Goal: Download file/media

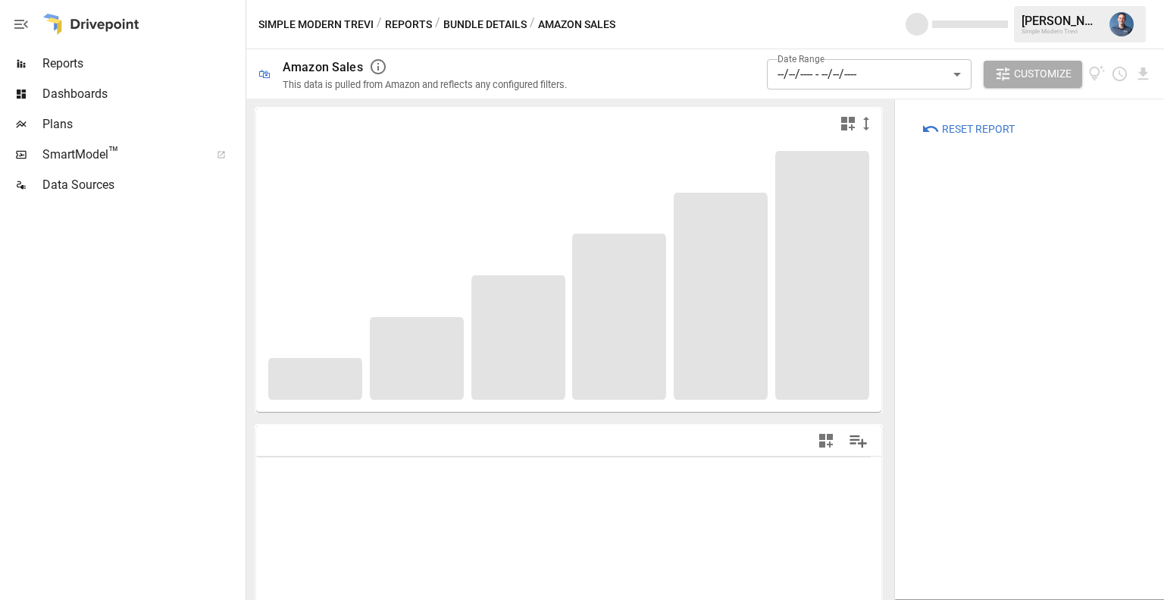
type input "**********"
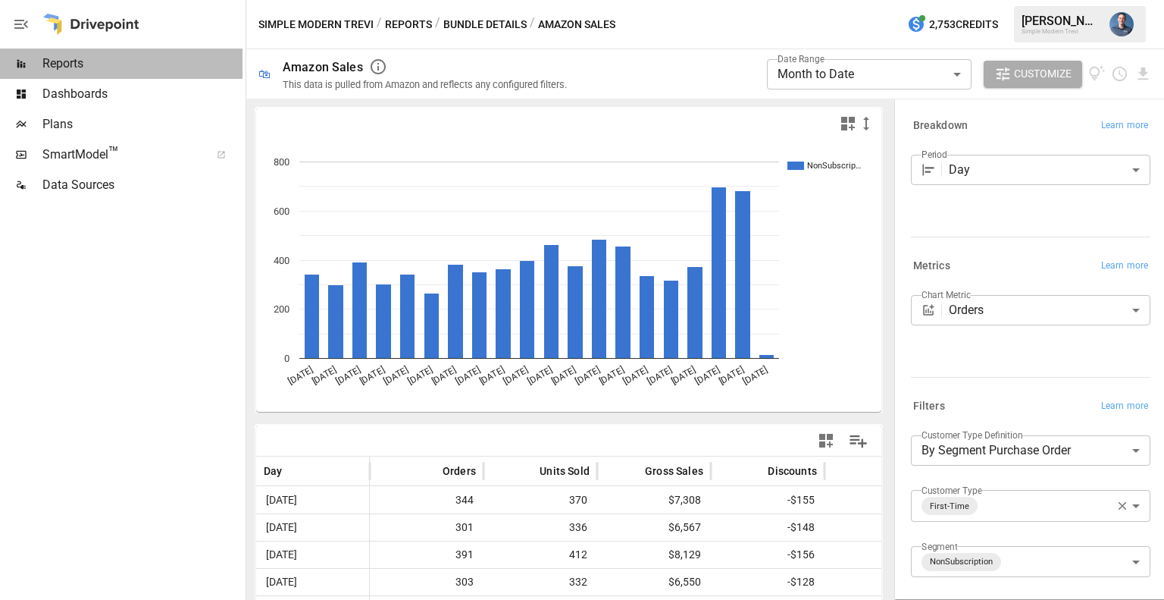
click at [71, 60] on span "Reports" at bounding box center [142, 64] width 200 height 18
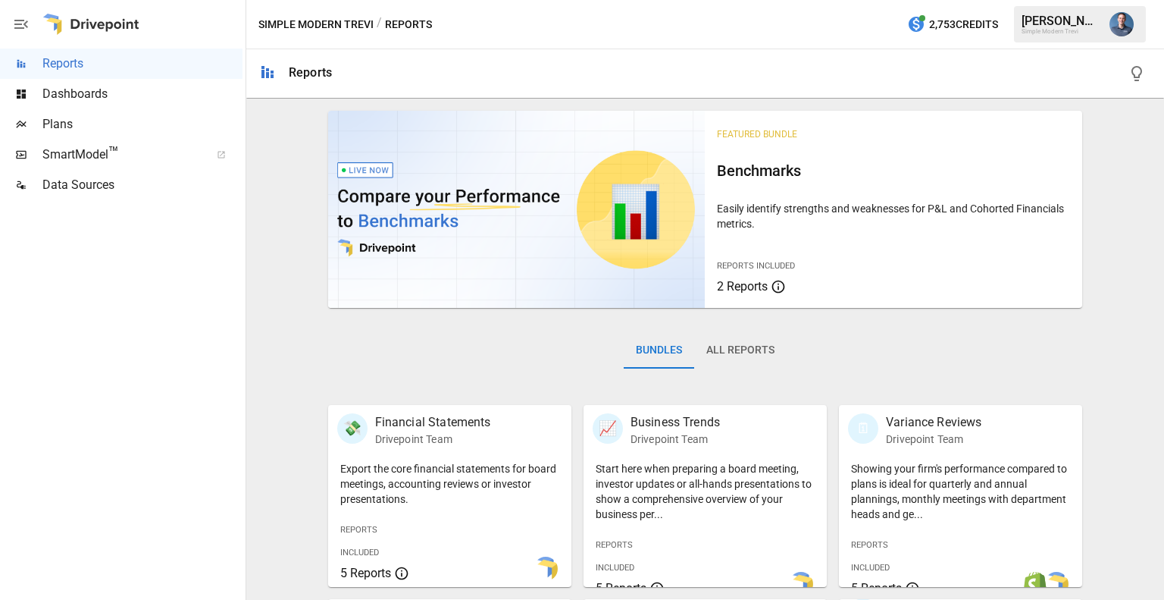
scroll to position [381, 0]
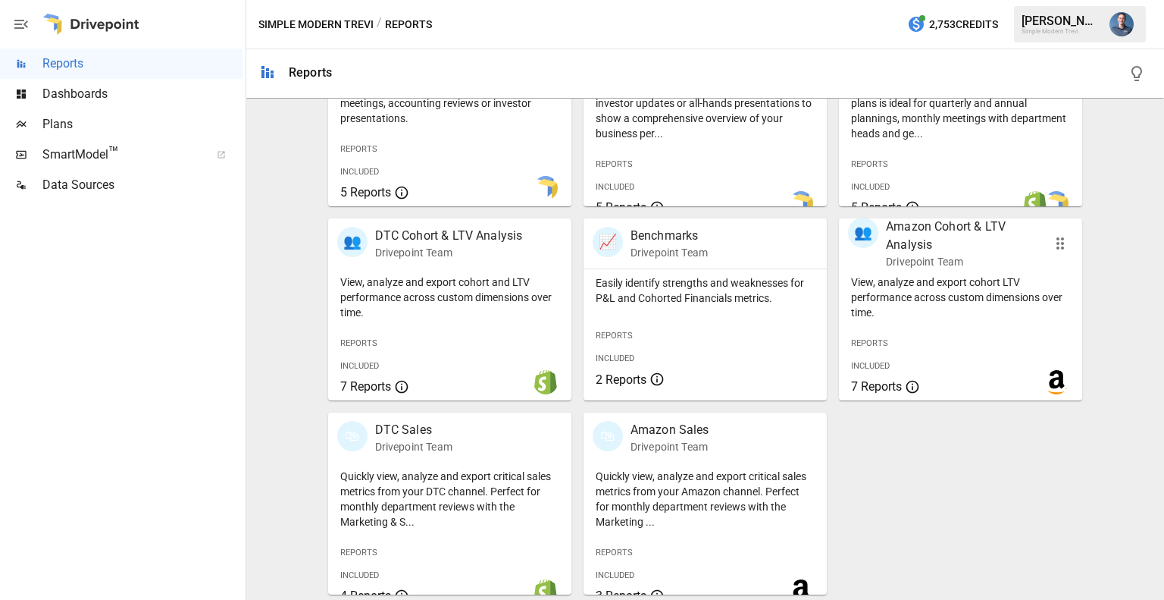
click at [903, 291] on p "View, analyze and export cohort LTV performance across custom dimensions over t…" at bounding box center [960, 296] width 219 height 45
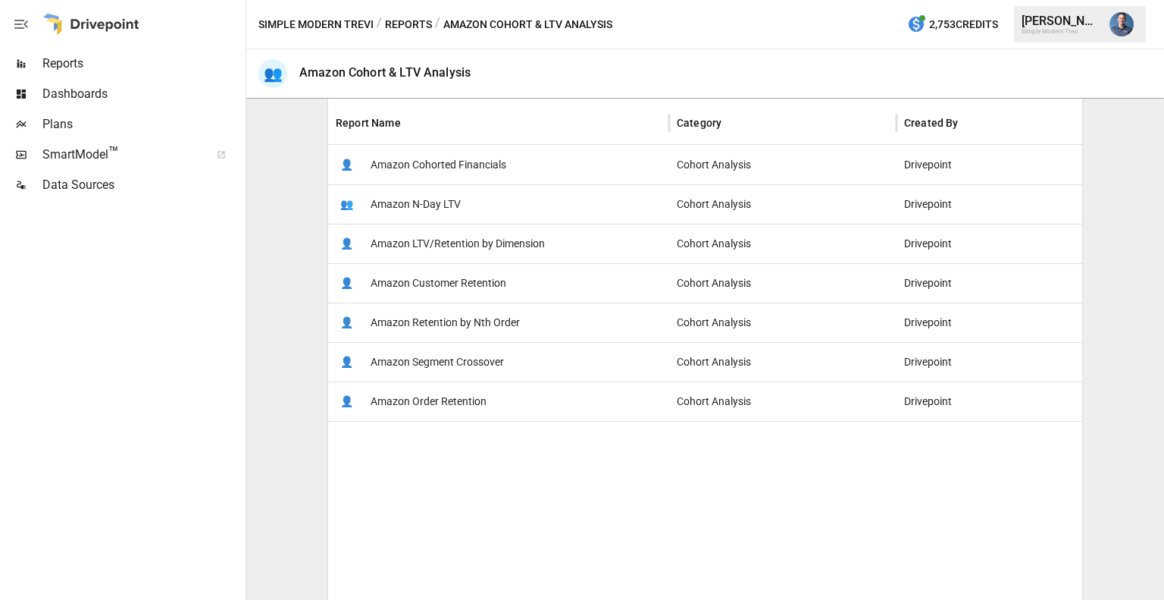
scroll to position [343, 0]
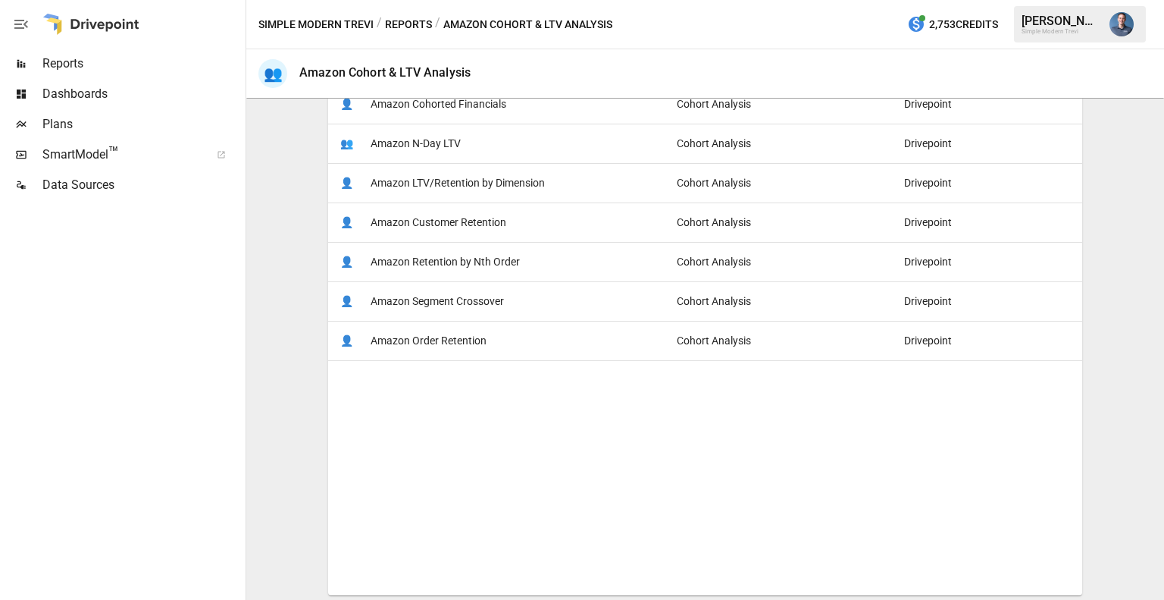
click at [424, 187] on span "Amazon LTV/Retention by Dimension" at bounding box center [458, 183] width 174 height 39
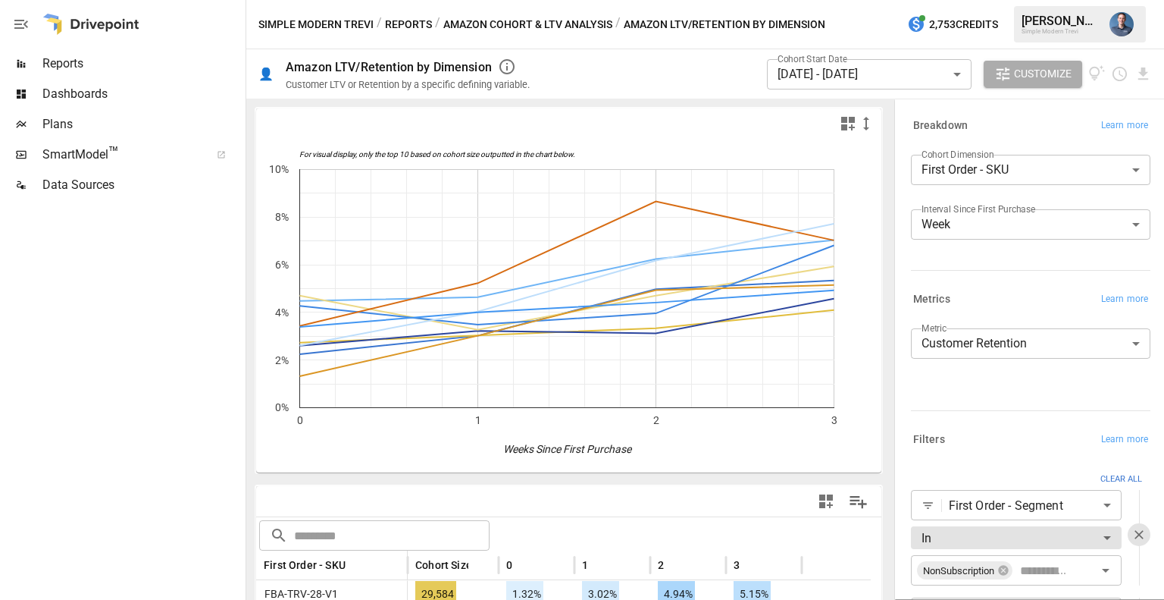
click at [948, 0] on body "Reports Dashboards Plans SmartModel ™ Data Sources Simple Modern Trevi / Report…" at bounding box center [582, 0] width 1164 height 0
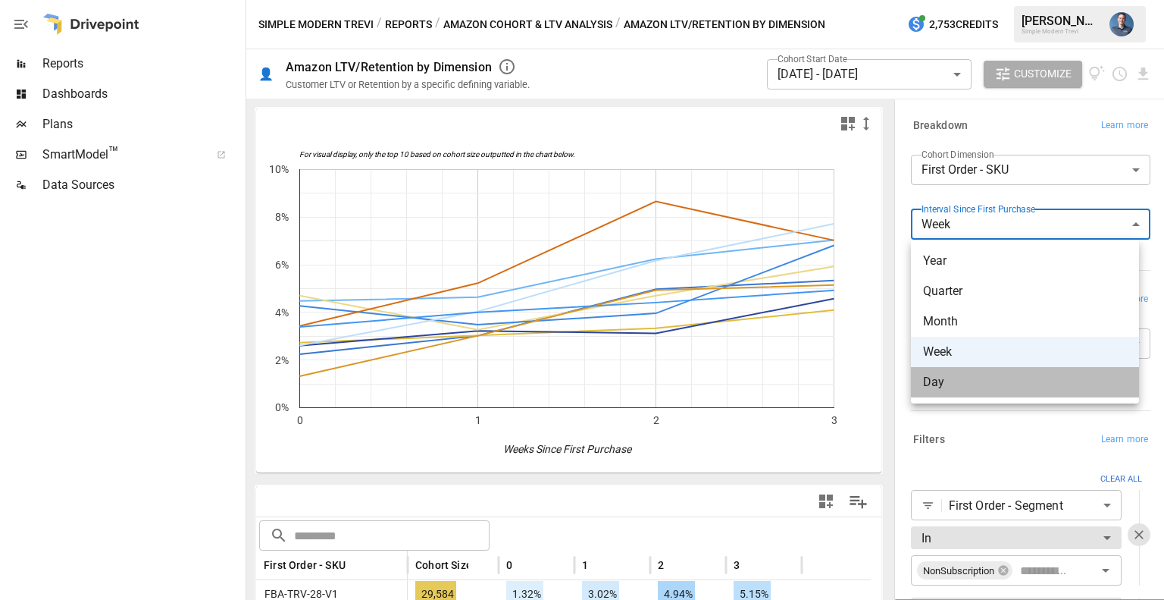
click at [959, 381] on span "Day" at bounding box center [1025, 382] width 204 height 18
type input "***"
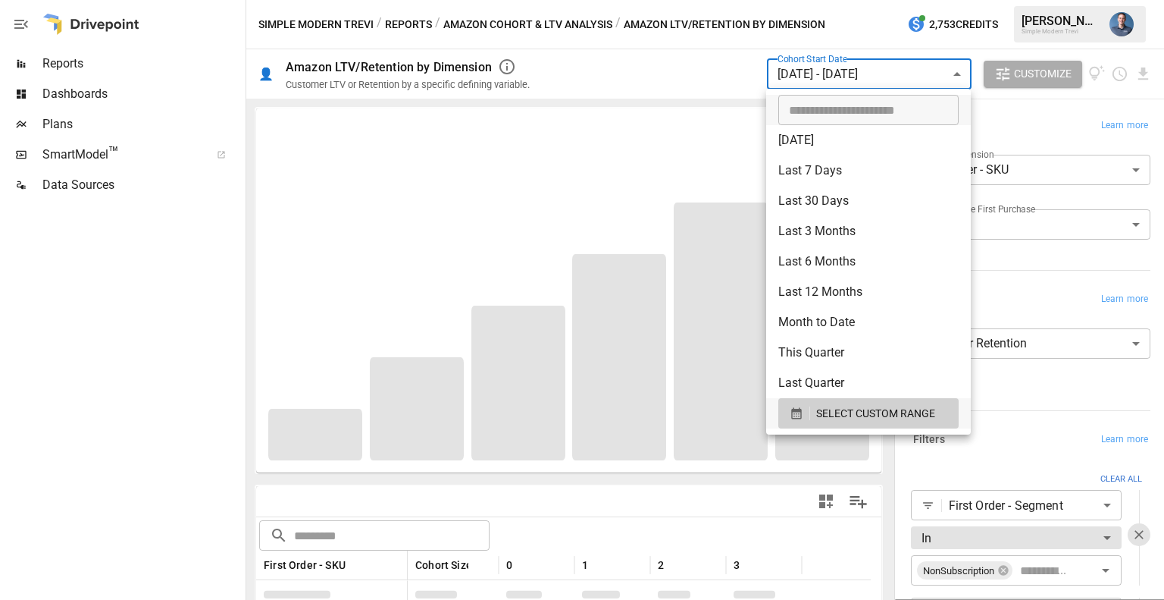
click at [855, 0] on body "Reports Dashboards Plans SmartModel ™ Data Sources Simple Modern Trevi / Report…" at bounding box center [582, 0] width 1164 height 0
click at [829, 406] on span "SELECT CUSTOM RANGE" at bounding box center [875, 413] width 119 height 19
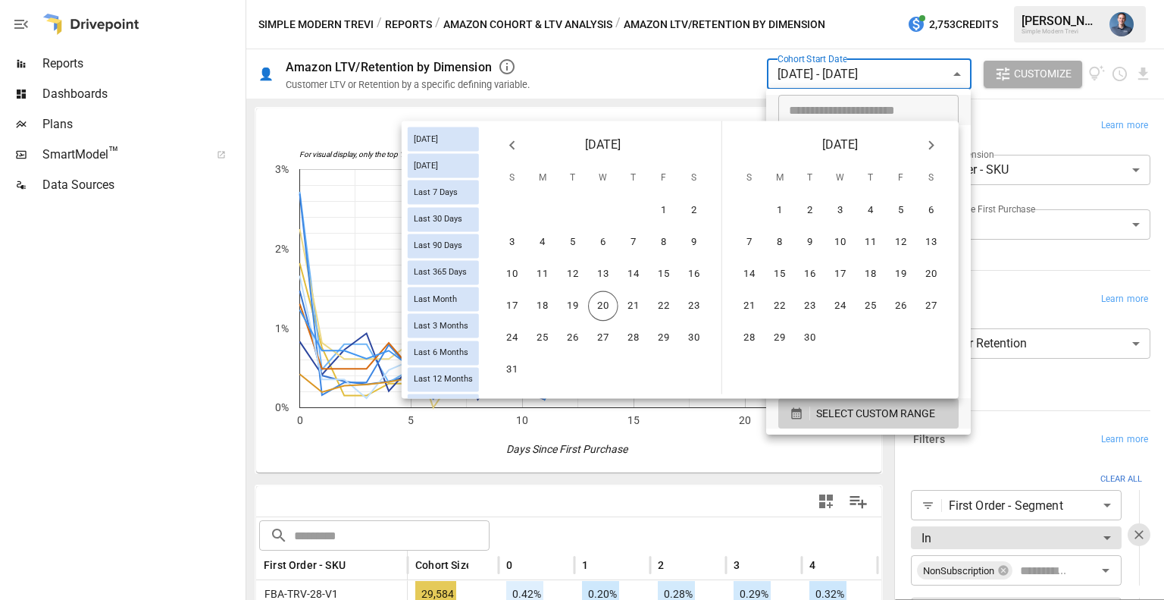
click at [503, 142] on icon "Previous month" at bounding box center [512, 145] width 18 height 18
click at [605, 310] on button "23" at bounding box center [603, 306] width 30 height 30
click at [835, 242] on button "6" at bounding box center [840, 242] width 30 height 30
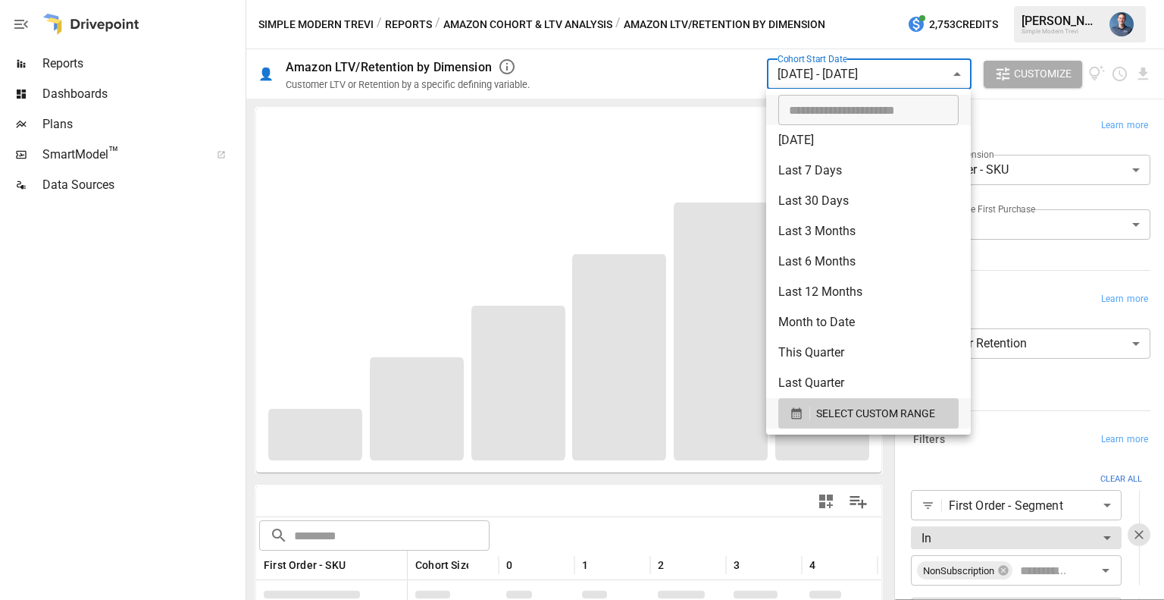
click at [1049, 399] on div at bounding box center [582, 300] width 1164 height 600
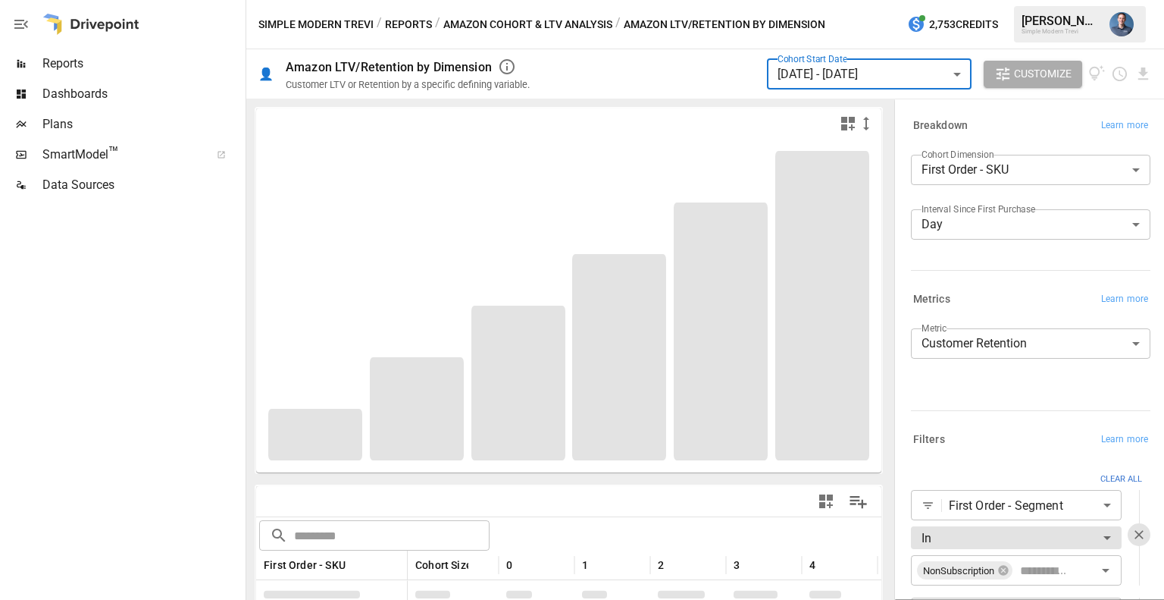
scroll to position [215, 0]
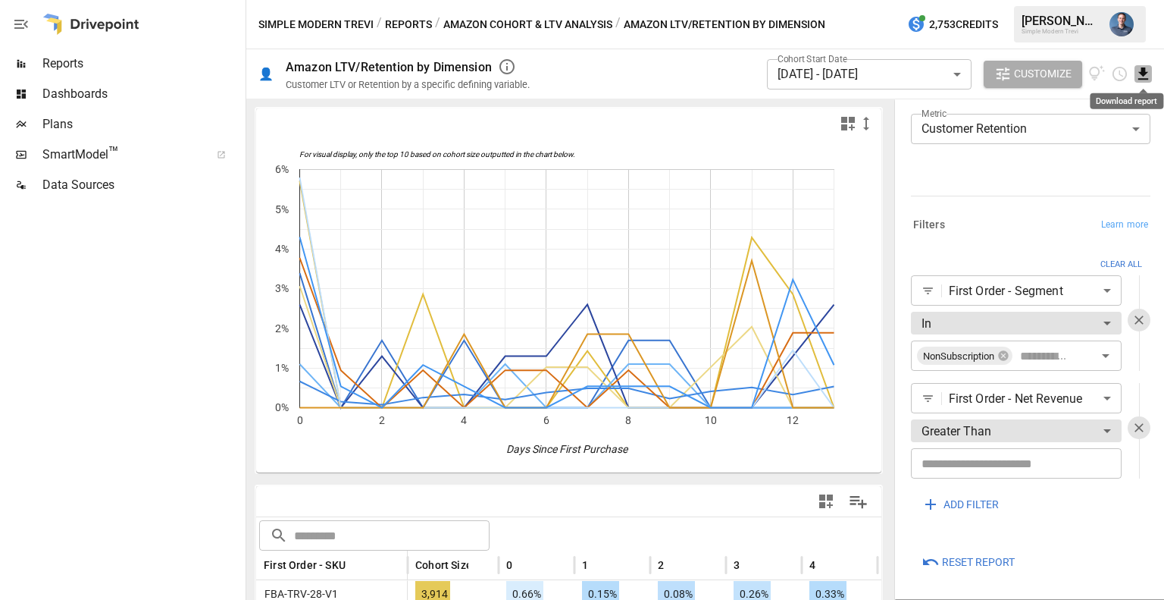
click at [1148, 81] on icon "Download report" at bounding box center [1143, 73] width 17 height 17
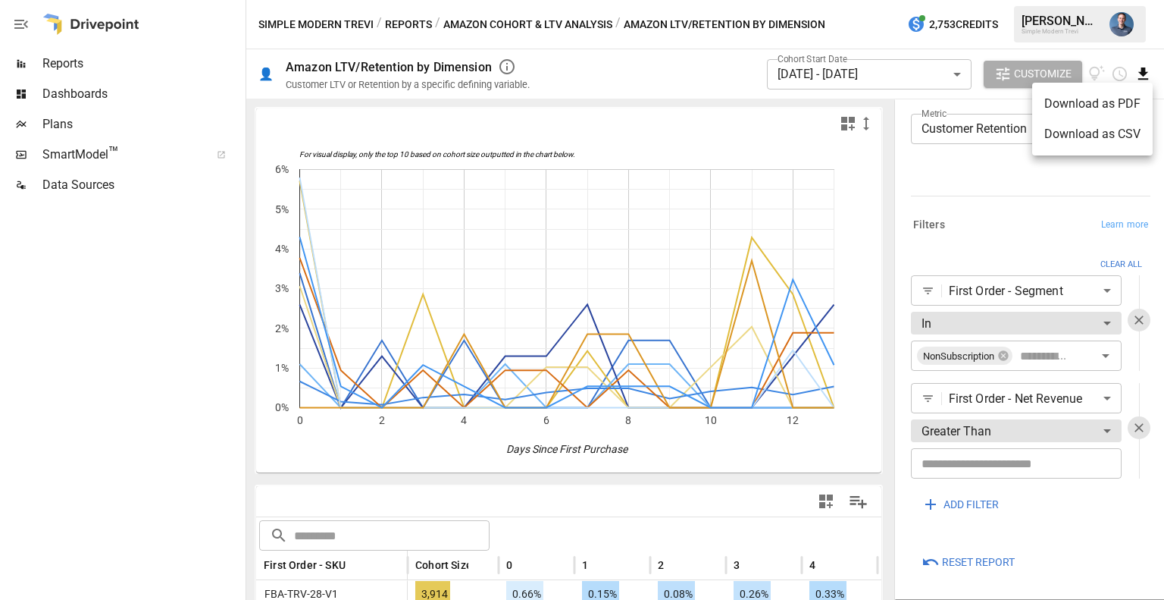
click at [1095, 136] on li "Download as CSV" at bounding box center [1092, 134] width 121 height 30
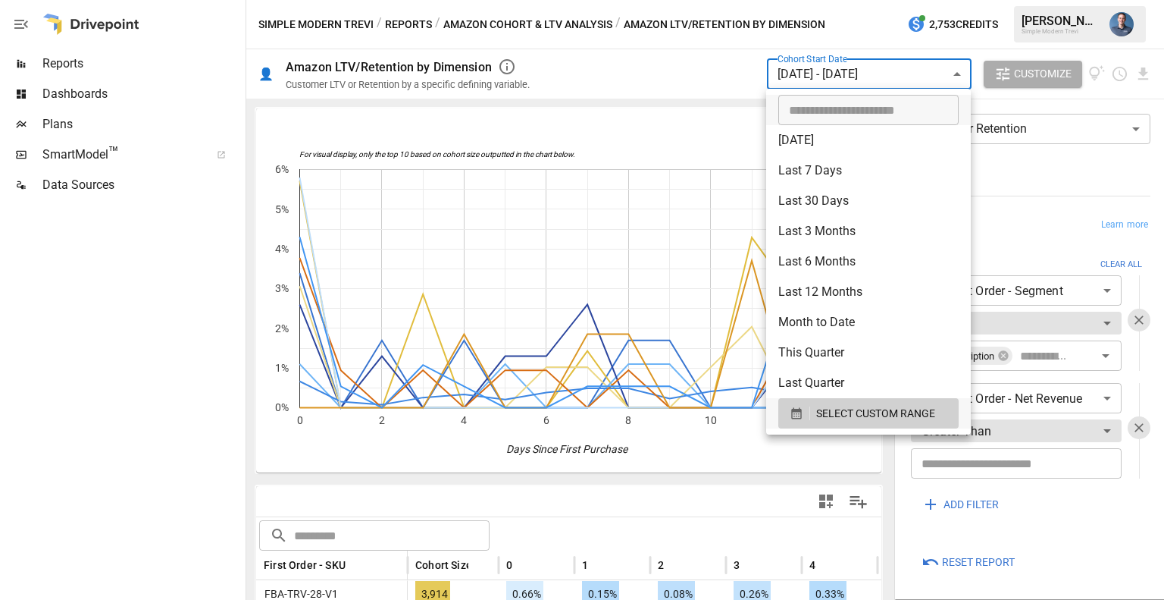
click at [847, 0] on body "Reports Dashboards Plans SmartModel ™ Data Sources Simple Modern Trevi / Report…" at bounding box center [582, 0] width 1164 height 0
click at [841, 412] on span "SELECT CUSTOM RANGE" at bounding box center [875, 413] width 119 height 19
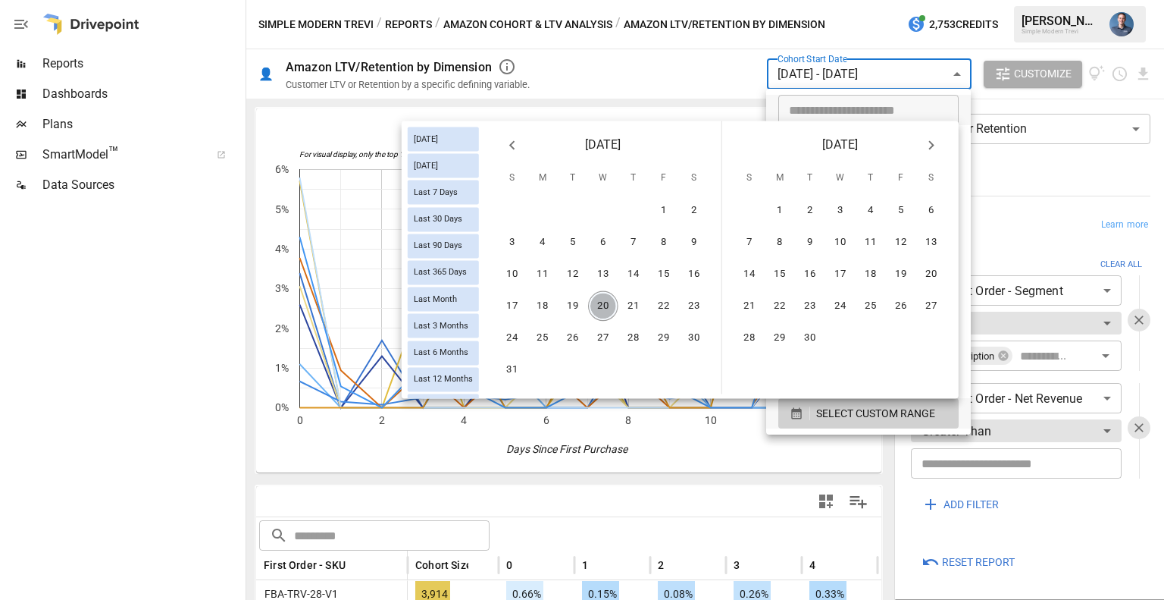
click at [605, 302] on button "20" at bounding box center [603, 306] width 30 height 30
click at [810, 239] on button "9" at bounding box center [810, 242] width 30 height 30
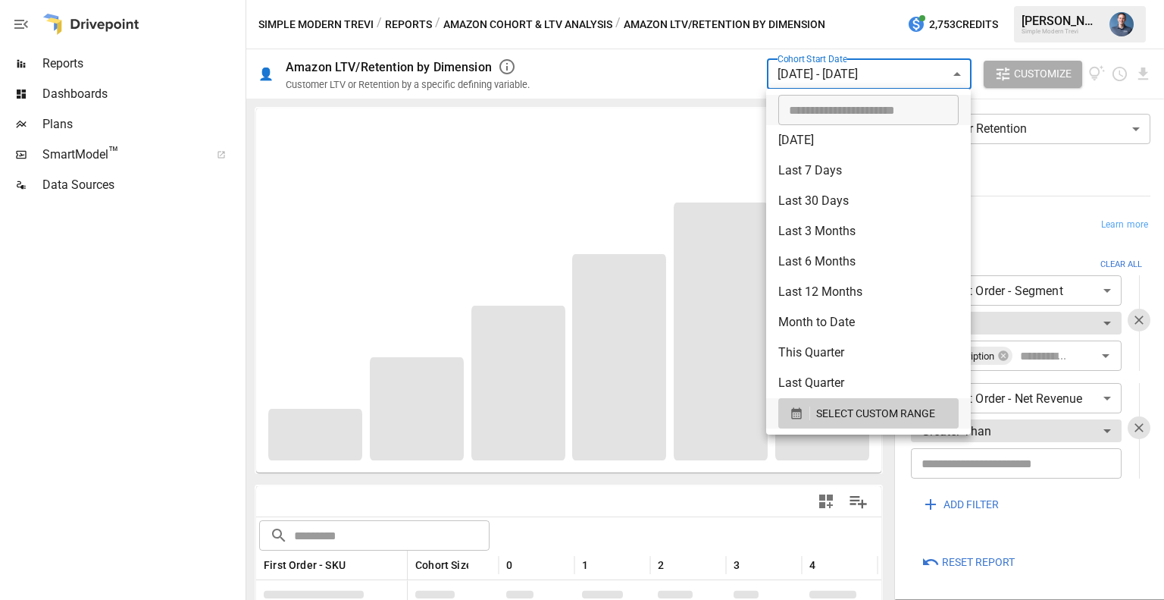
click at [1033, 189] on div at bounding box center [582, 300] width 1164 height 600
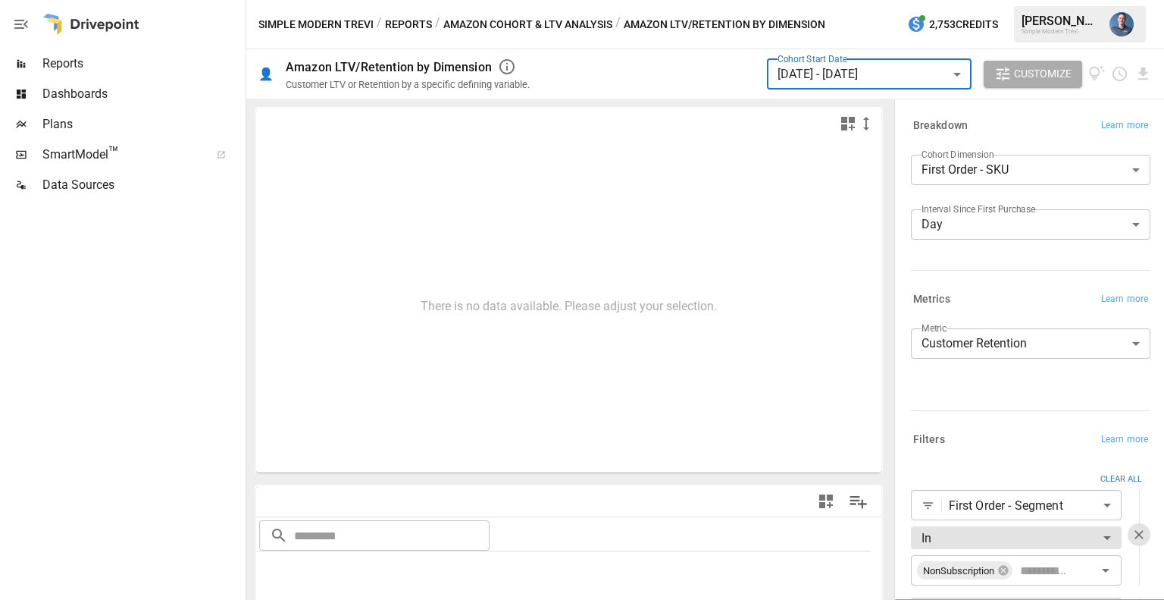
click at [865, 0] on body "**********" at bounding box center [582, 0] width 1164 height 0
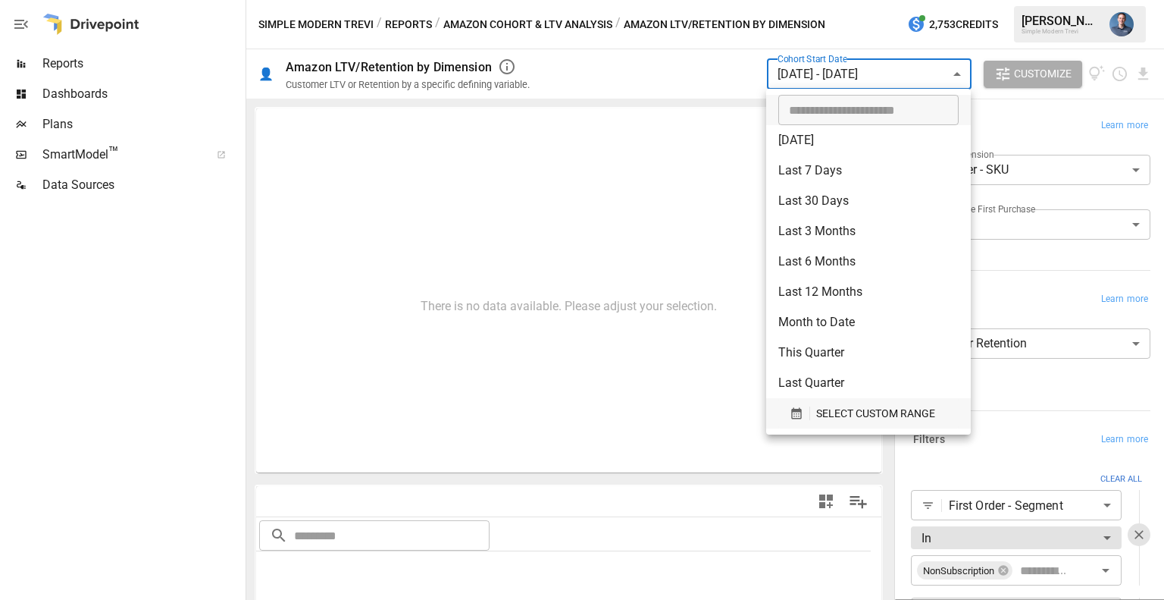
click at [833, 412] on span "SELECT CUSTOM RANGE" at bounding box center [875, 413] width 119 height 19
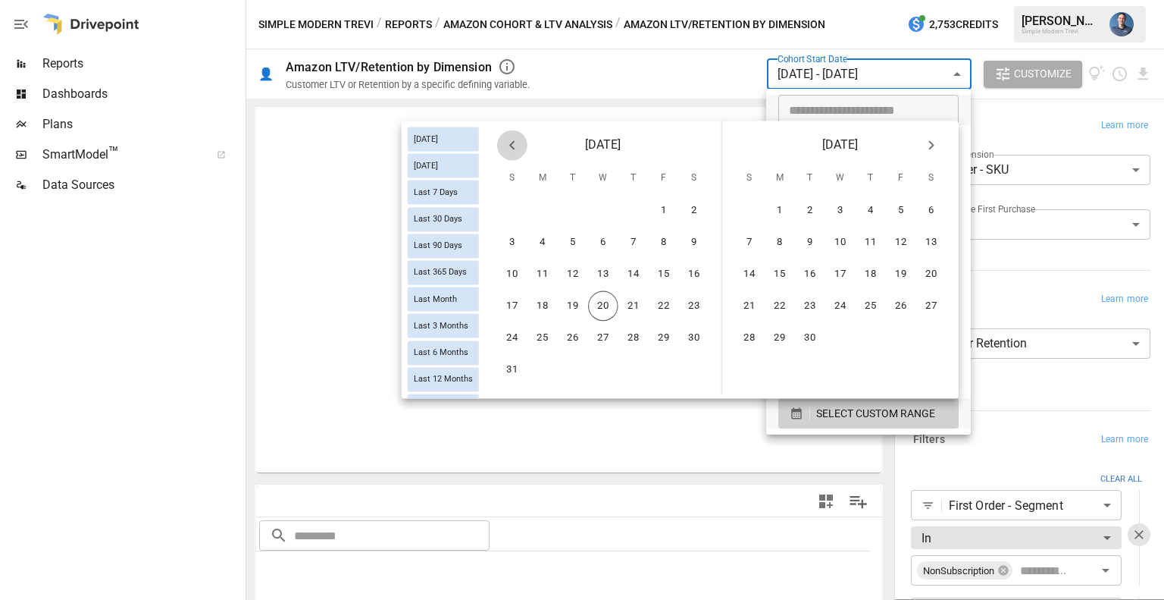
click at [518, 146] on icon "Previous month" at bounding box center [512, 145] width 18 height 18
click at [544, 313] on button "21" at bounding box center [543, 306] width 30 height 30
click at [808, 271] on button "12" at bounding box center [810, 274] width 30 height 30
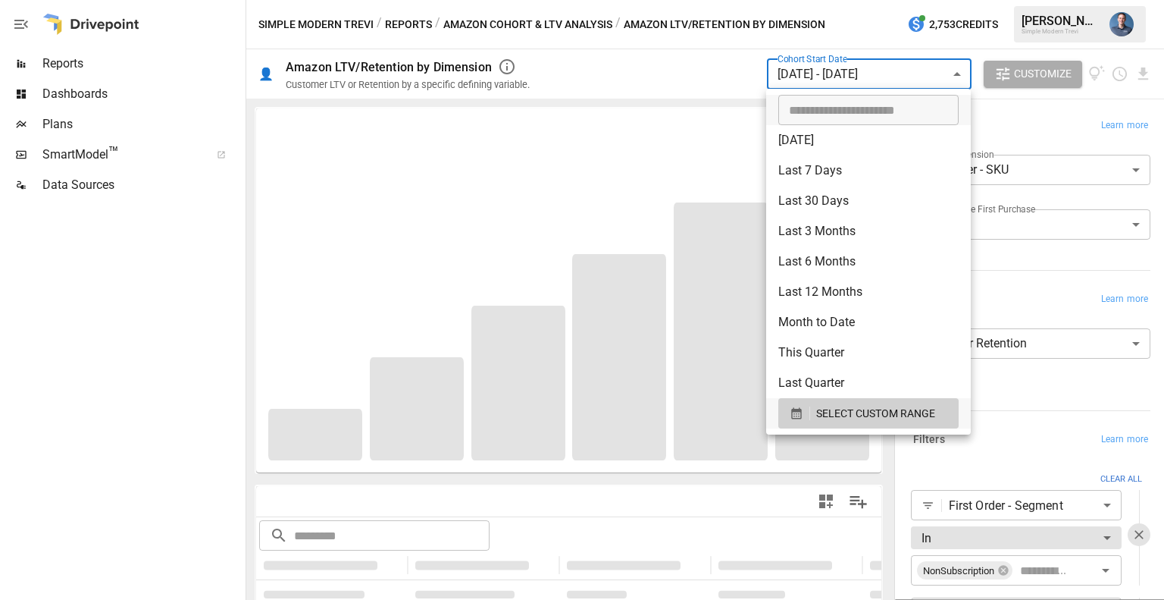
click at [173, 272] on div at bounding box center [582, 300] width 1164 height 600
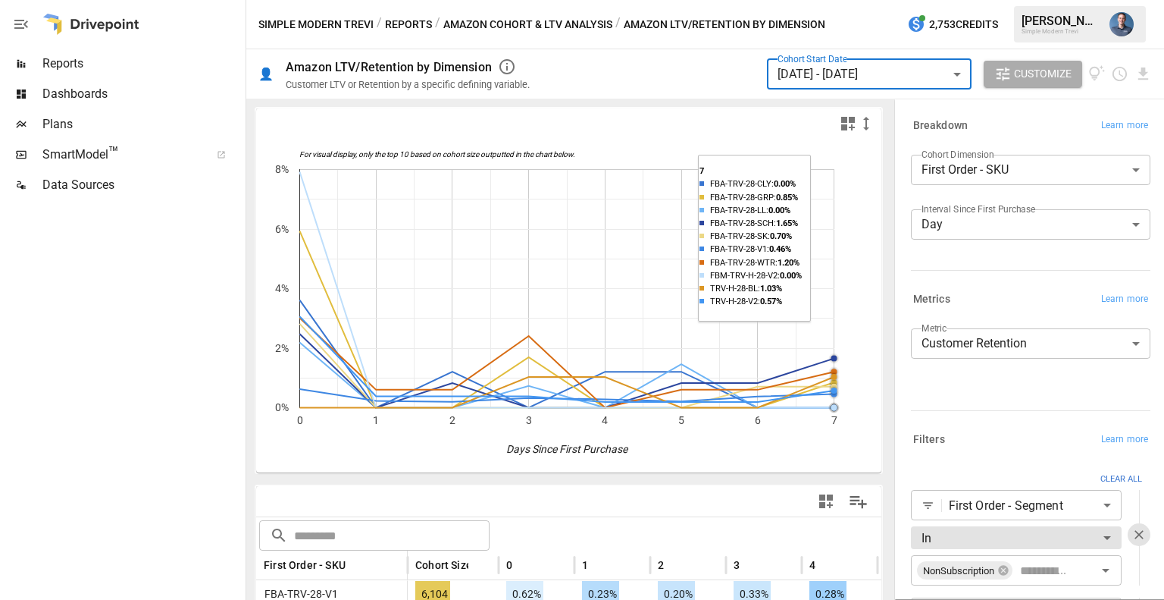
scroll to position [252, 0]
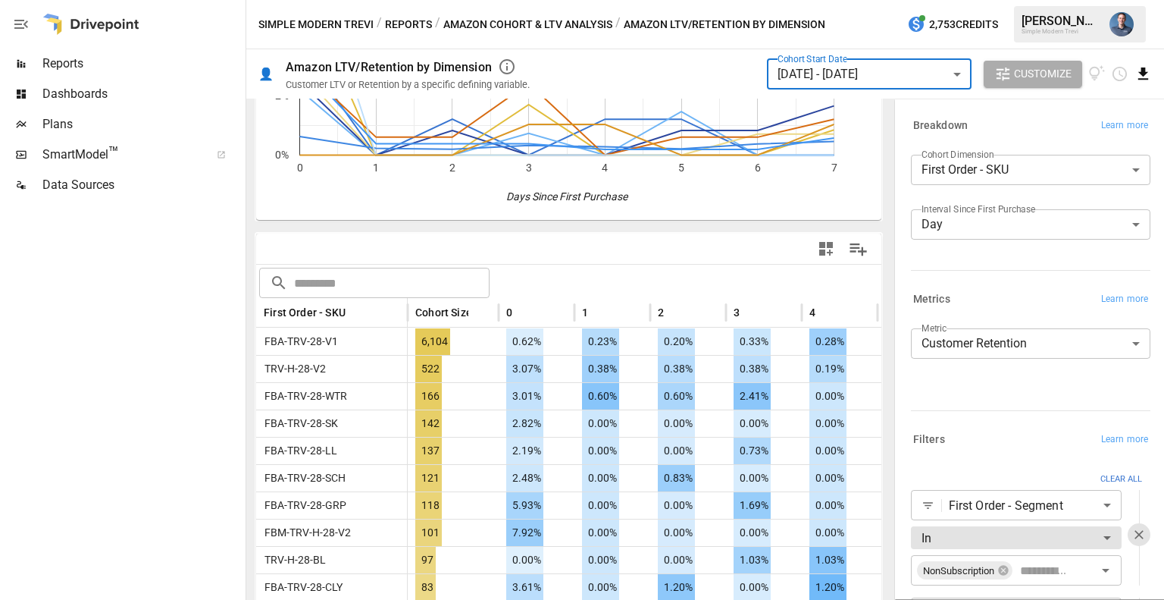
click at [1140, 75] on icon "Download report" at bounding box center [1143, 73] width 17 height 17
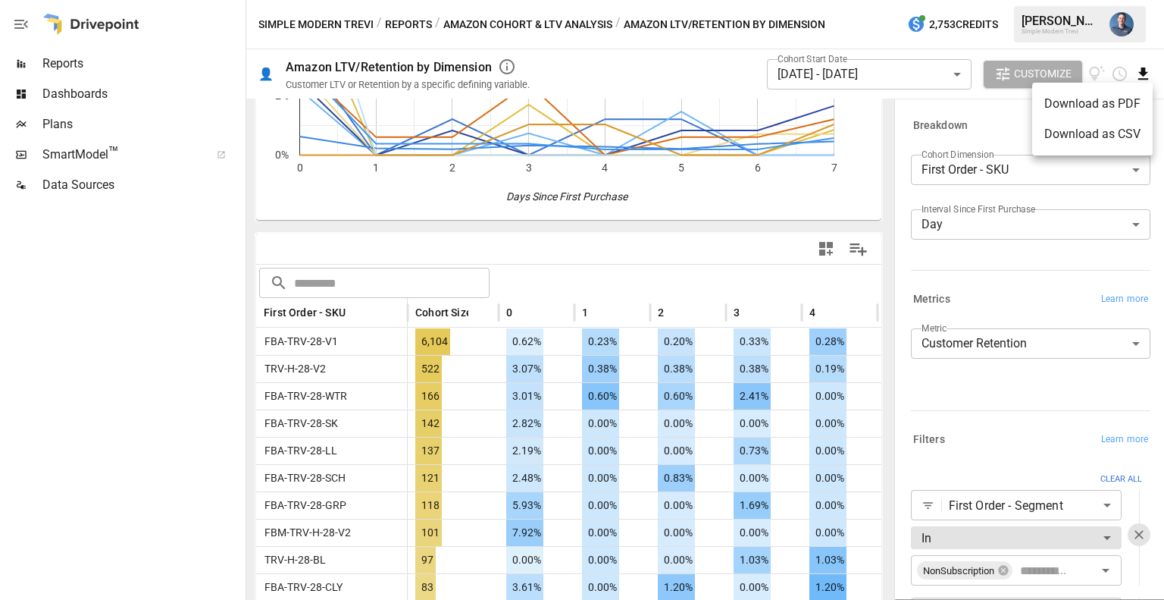
click at [1111, 128] on li "Download as CSV" at bounding box center [1092, 134] width 121 height 30
